Goal: Task Accomplishment & Management: Use online tool/utility

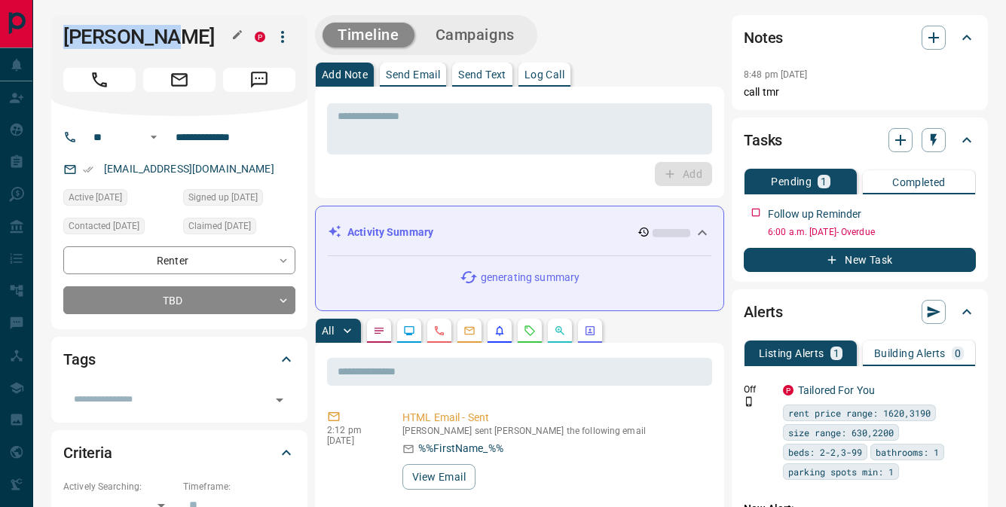
drag, startPoint x: 62, startPoint y: 34, endPoint x: 172, endPoint y: 35, distance: 110.0
click at [194, 35] on div "[PERSON_NAME]" at bounding box center [179, 65] width 256 height 101
copy h1 "[PERSON_NAME]"
click at [197, 136] on input "**********" at bounding box center [229, 137] width 118 height 24
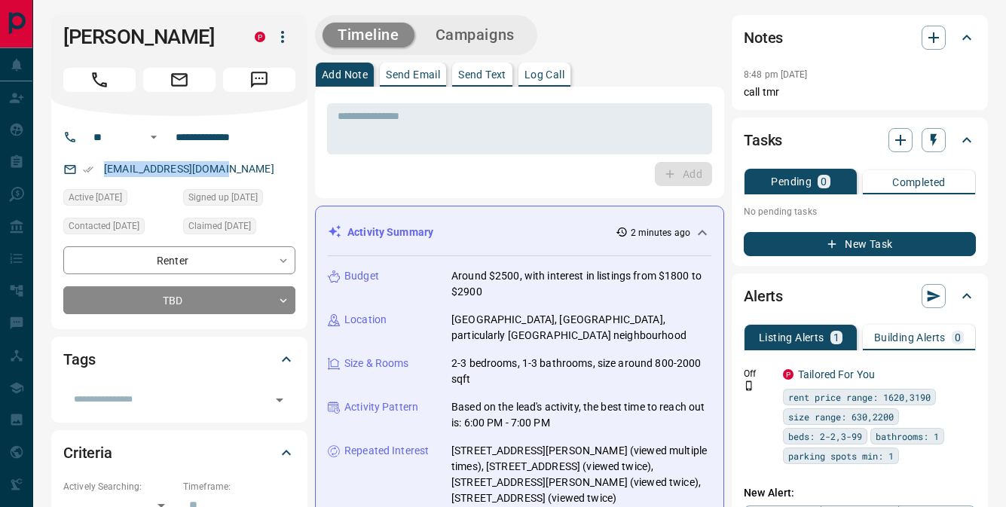
click at [529, 77] on p "Log Call" at bounding box center [544, 74] width 40 height 11
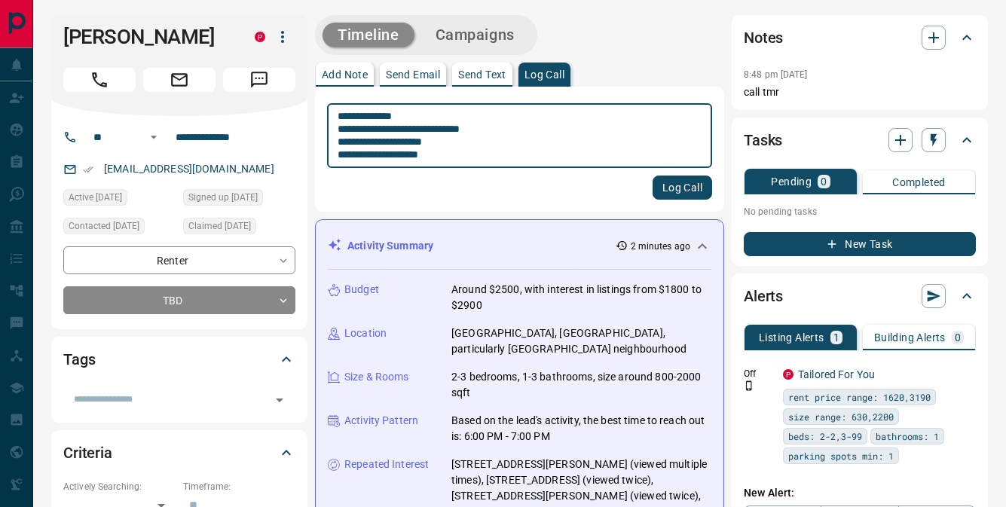
type textarea "**********"
click at [666, 190] on button "Log Call" at bounding box center [682, 188] width 60 height 24
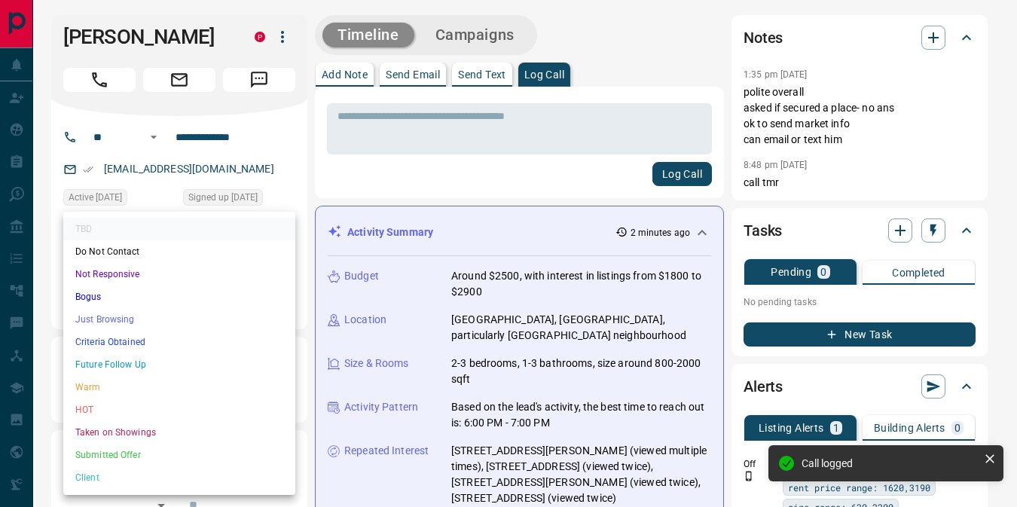
click at [121, 322] on li "Just Browsing" at bounding box center [179, 319] width 232 height 23
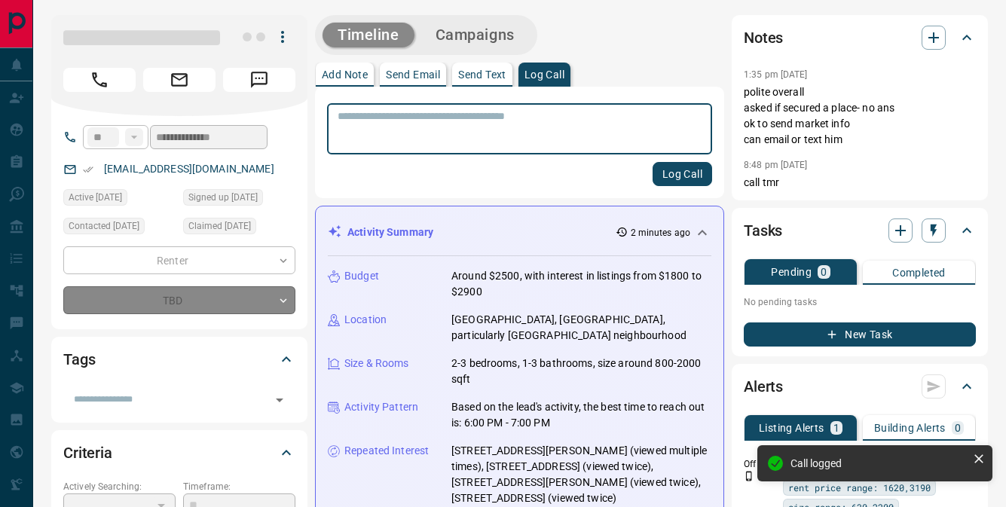
type input "*"
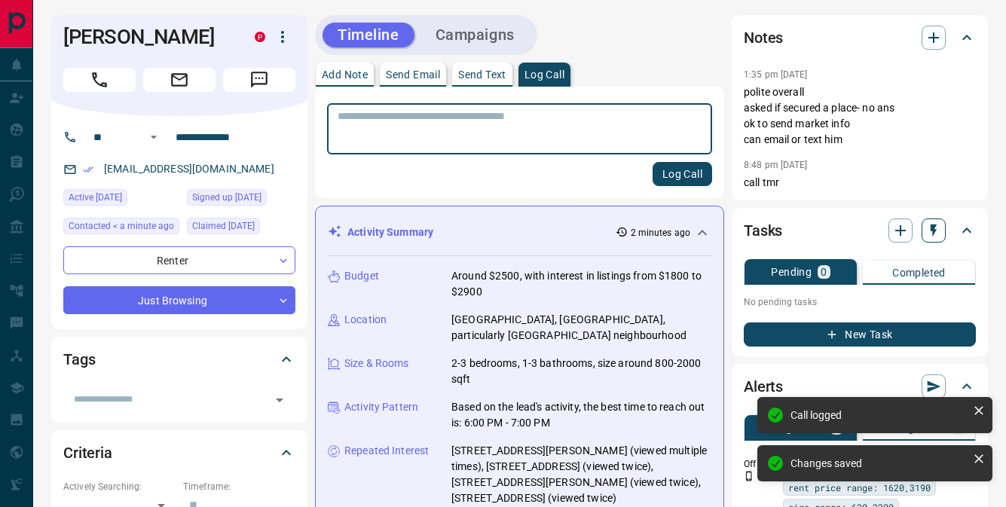
click at [933, 234] on icon "button" at bounding box center [933, 230] width 6 height 13
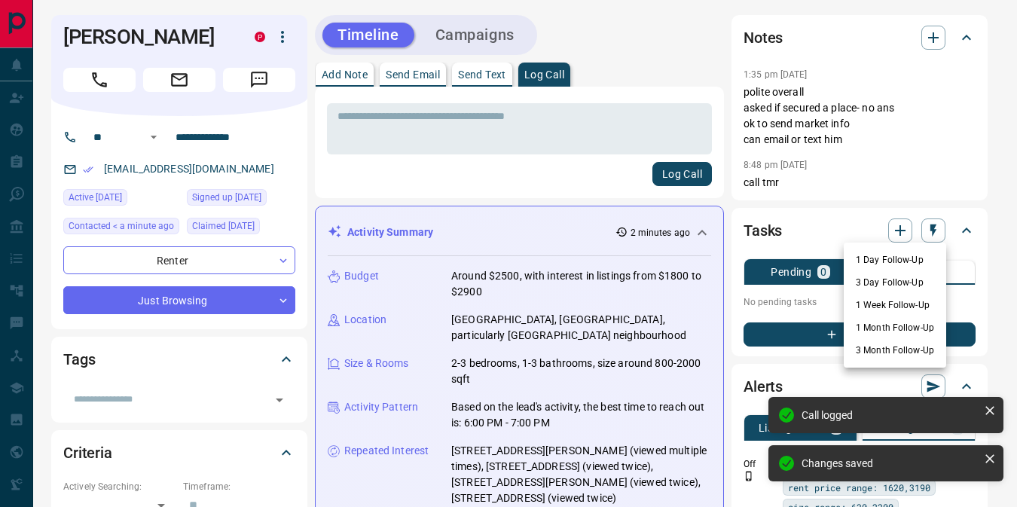
click at [884, 329] on li "1 Month Follow-Up" at bounding box center [895, 327] width 102 height 23
